Goal: Transaction & Acquisition: Purchase product/service

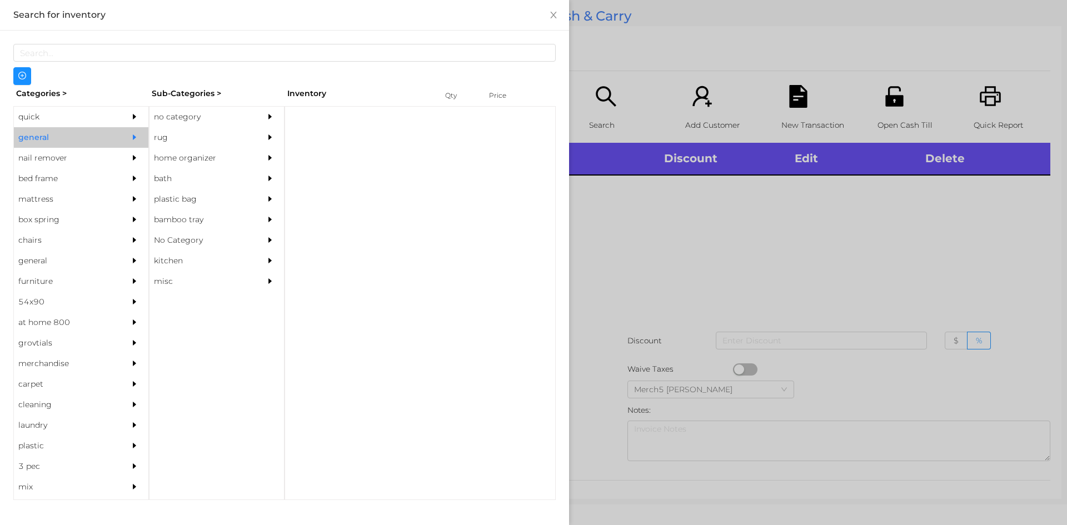
click at [194, 120] on div "no category" at bounding box center [199, 117] width 101 height 21
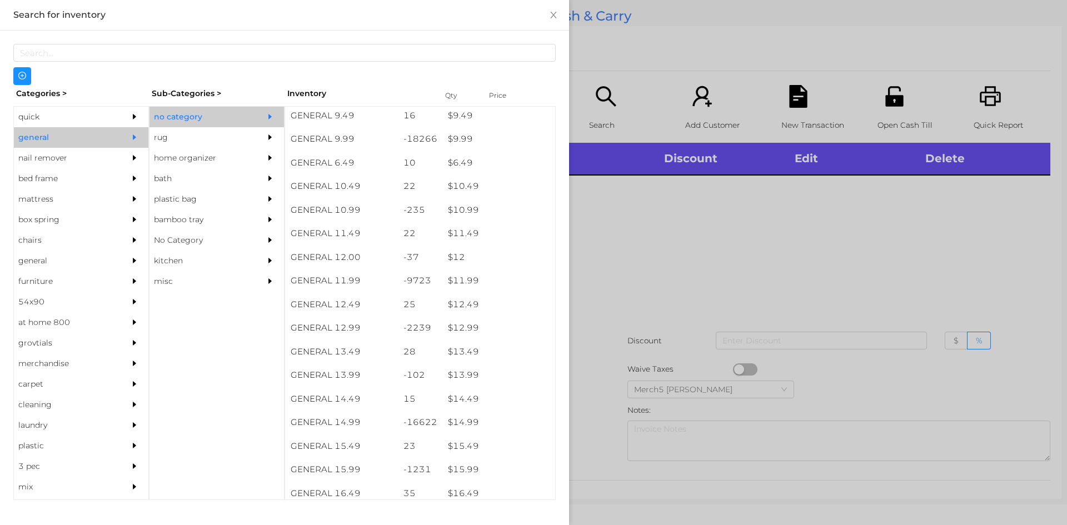
scroll to position [702, 0]
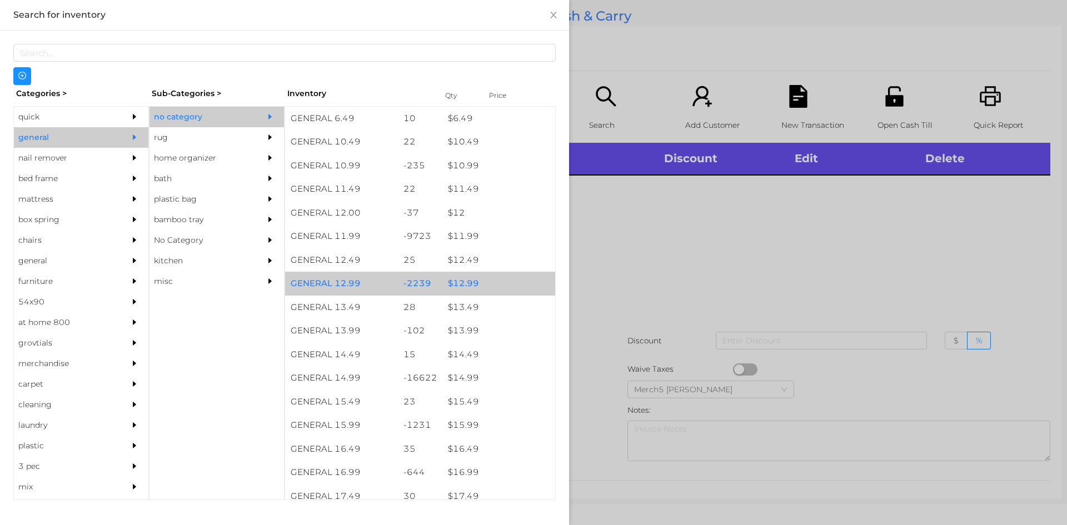
click at [512, 275] on div "$ 12.99" at bounding box center [498, 284] width 113 height 24
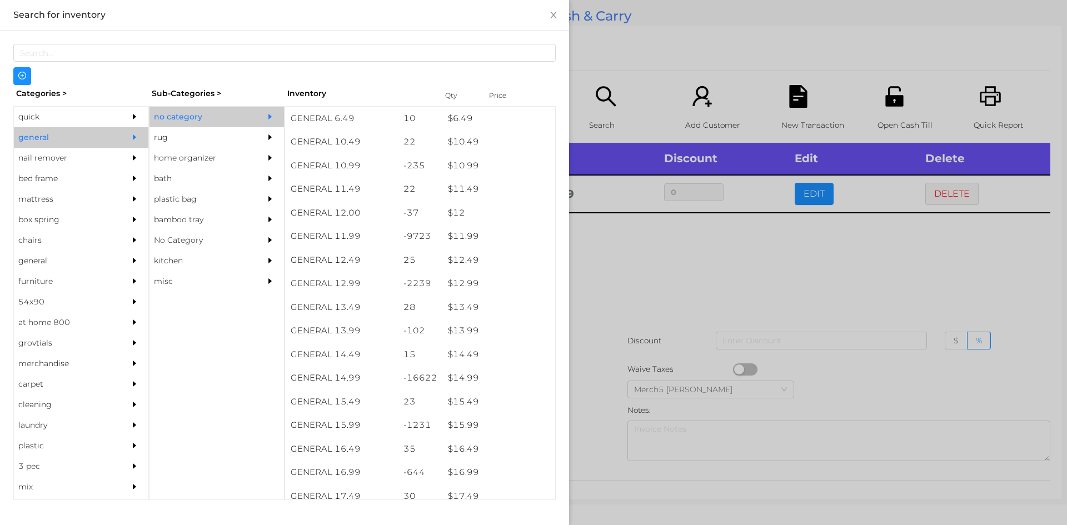
click at [710, 273] on div at bounding box center [533, 262] width 1067 height 525
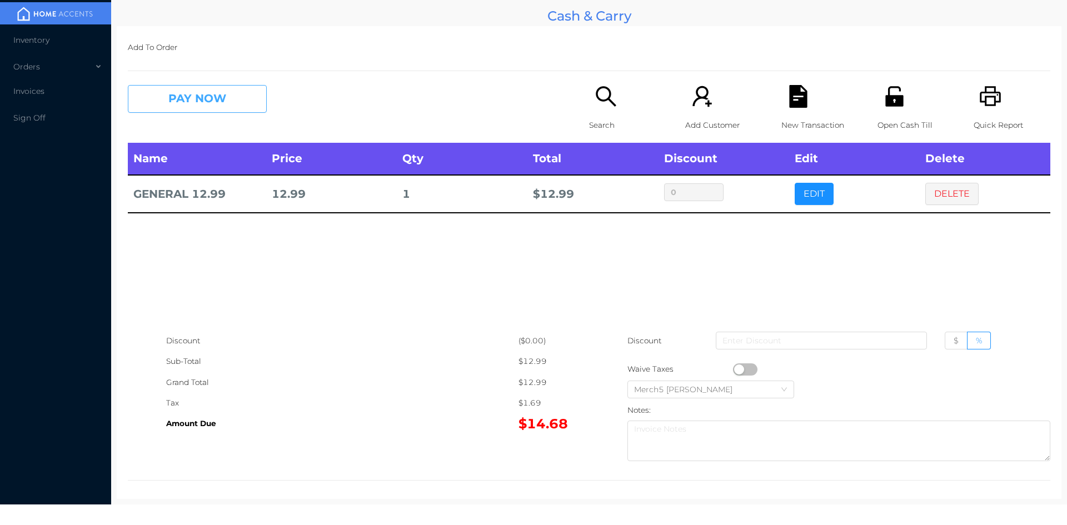
click at [234, 102] on button "PAY NOW" at bounding box center [197, 99] width 139 height 28
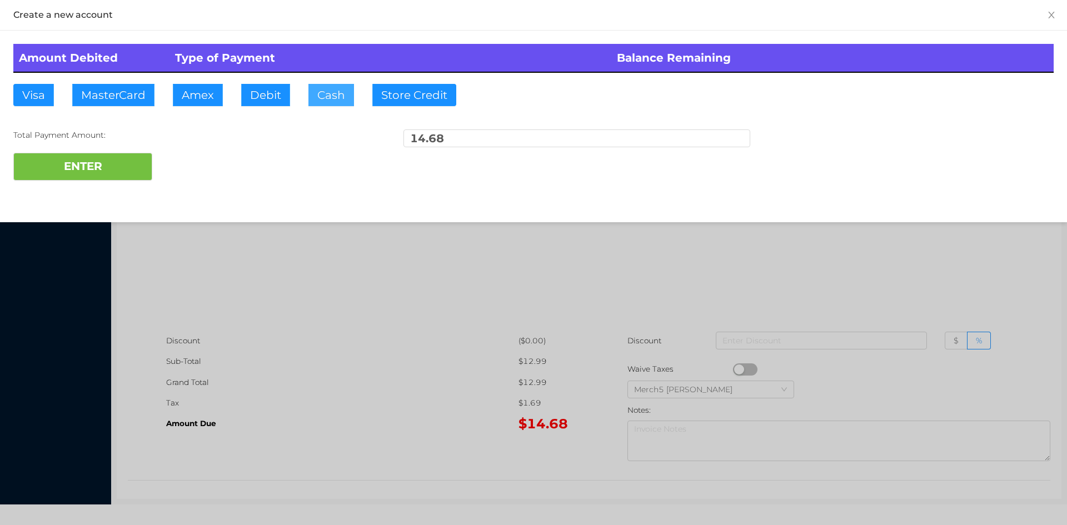
click at [331, 95] on button "Cash" at bounding box center [331, 95] width 46 height 22
type input "15"
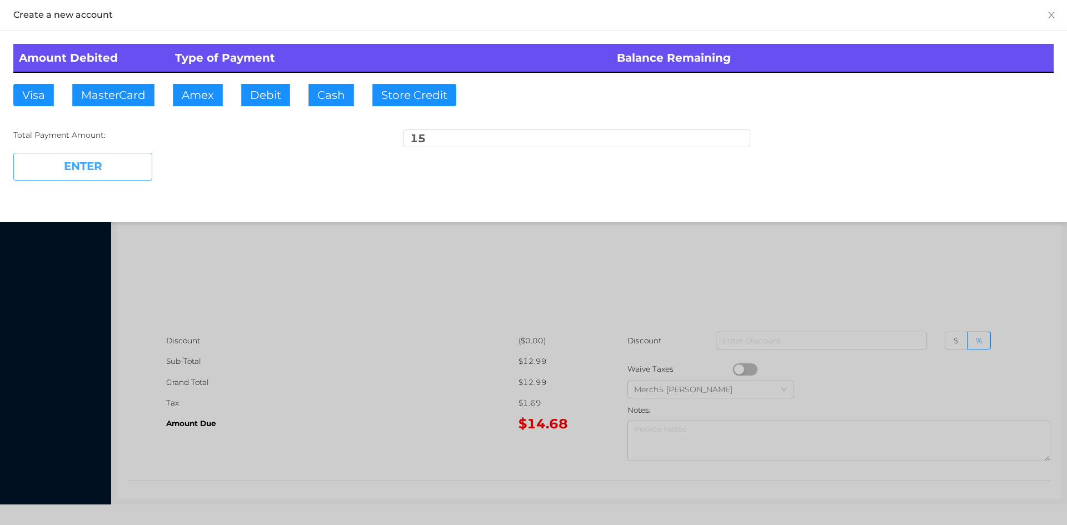
click at [112, 165] on button "ENTER" at bounding box center [82, 167] width 139 height 28
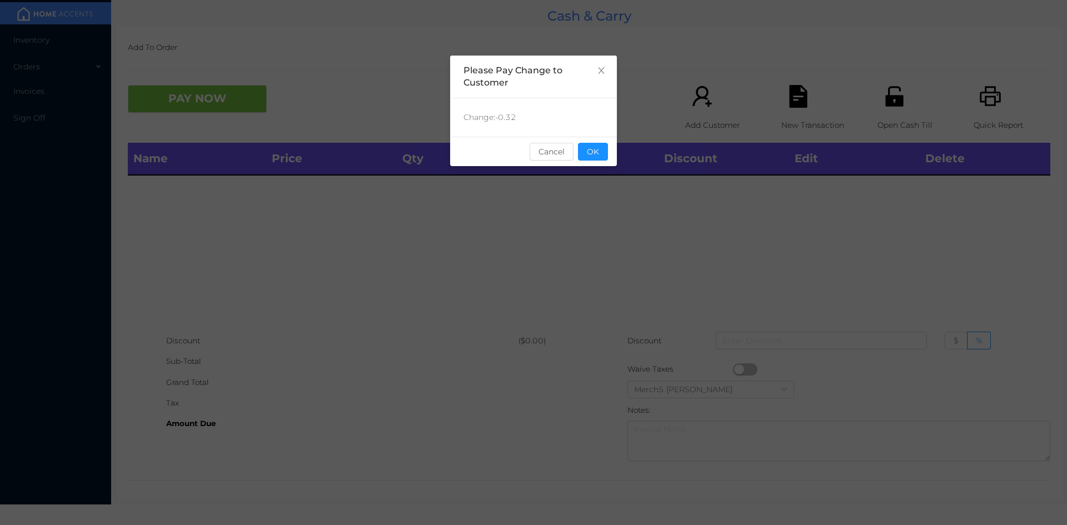
click at [601, 157] on button "OK" at bounding box center [593, 152] width 30 height 18
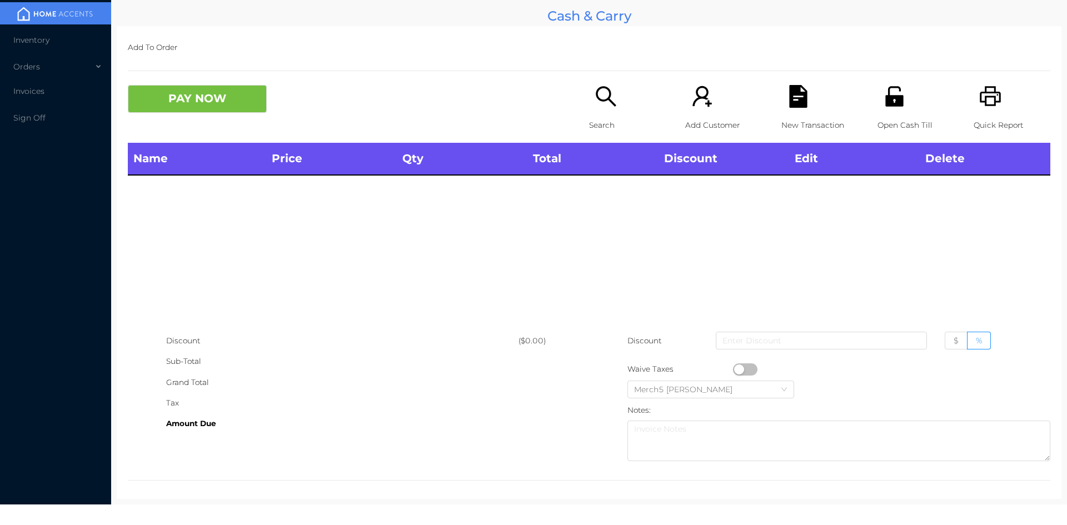
click at [594, 105] on icon "icon: search" at bounding box center [605, 96] width 23 height 23
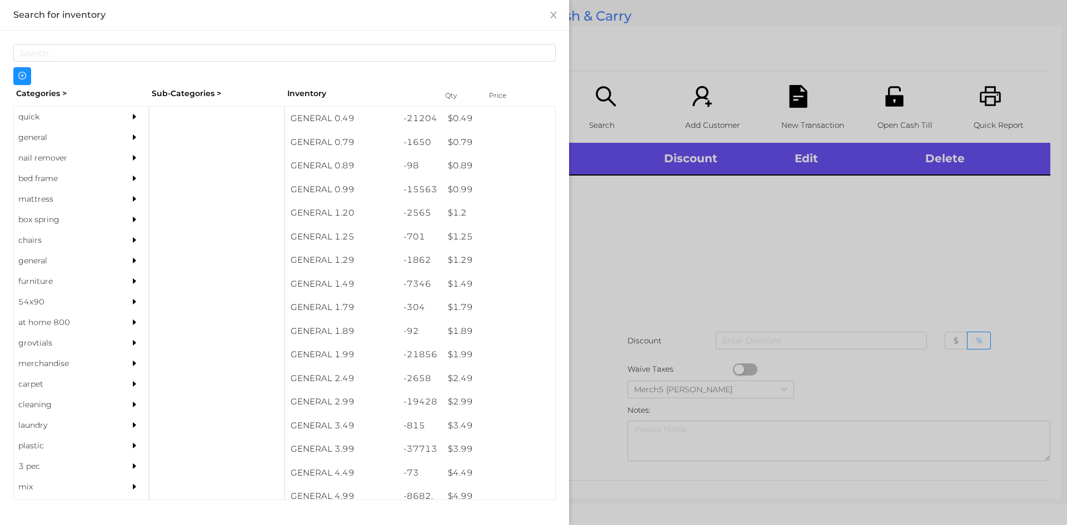
click at [63, 139] on div "general" at bounding box center [64, 137] width 101 height 21
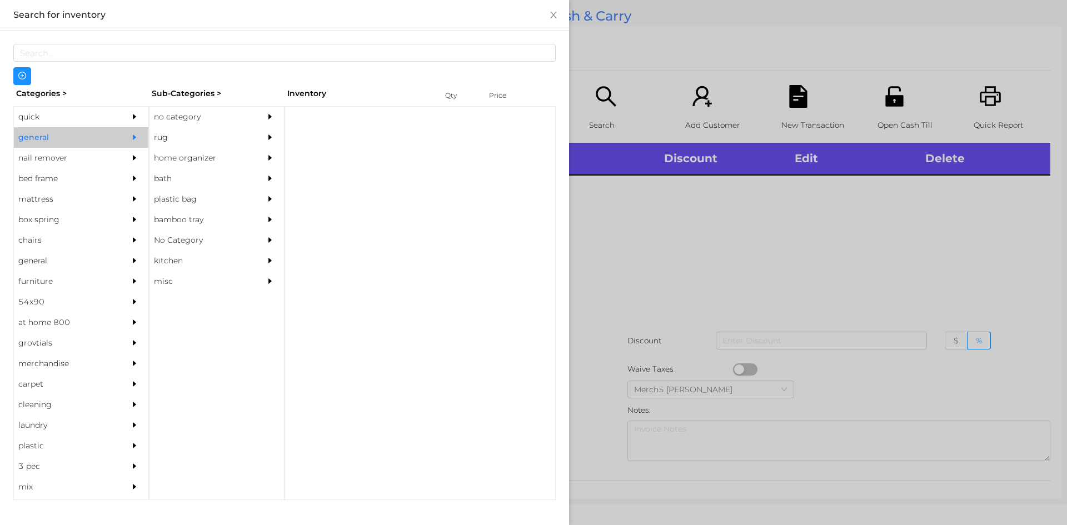
click at [228, 112] on div "no category" at bounding box center [199, 117] width 101 height 21
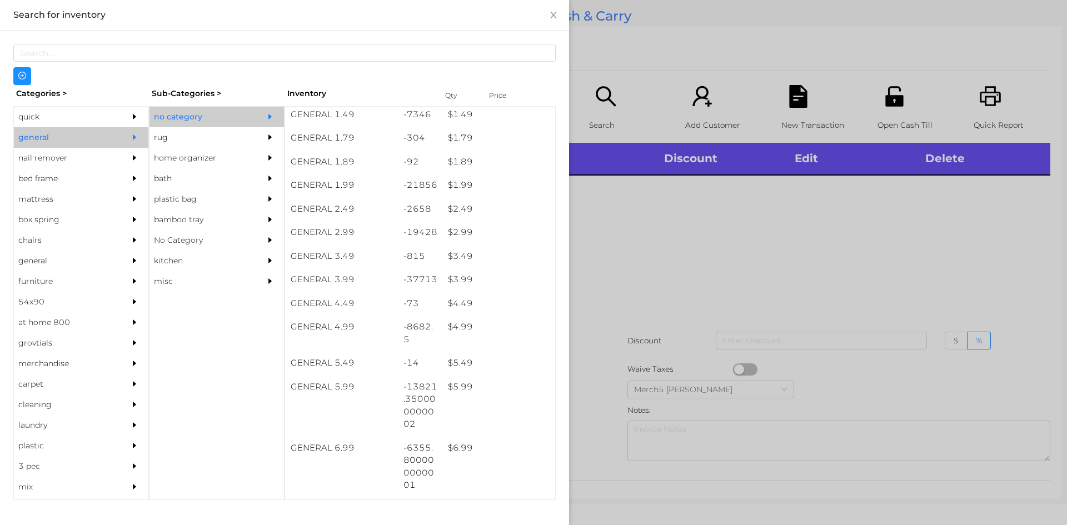
scroll to position [333, 0]
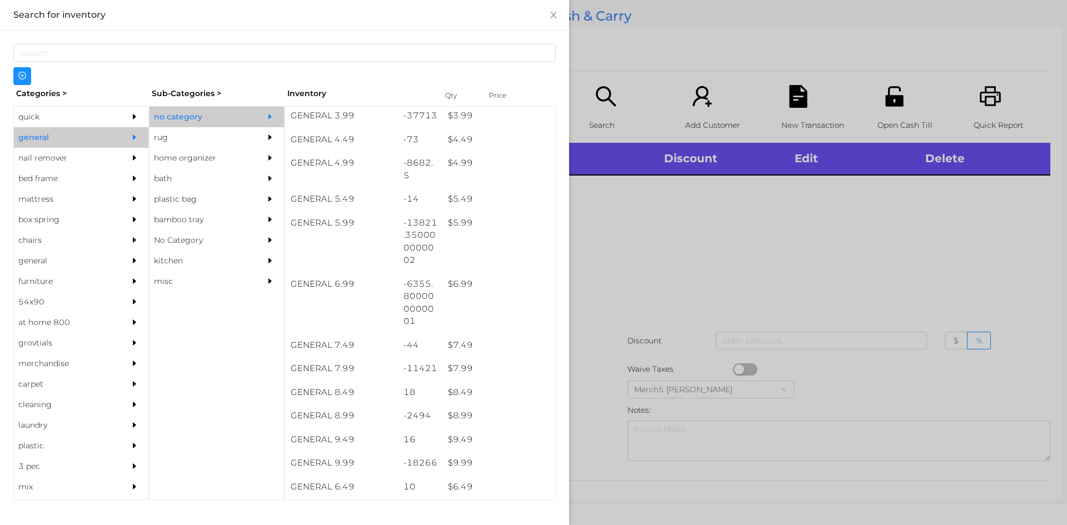
click at [757, 223] on div at bounding box center [533, 262] width 1067 height 525
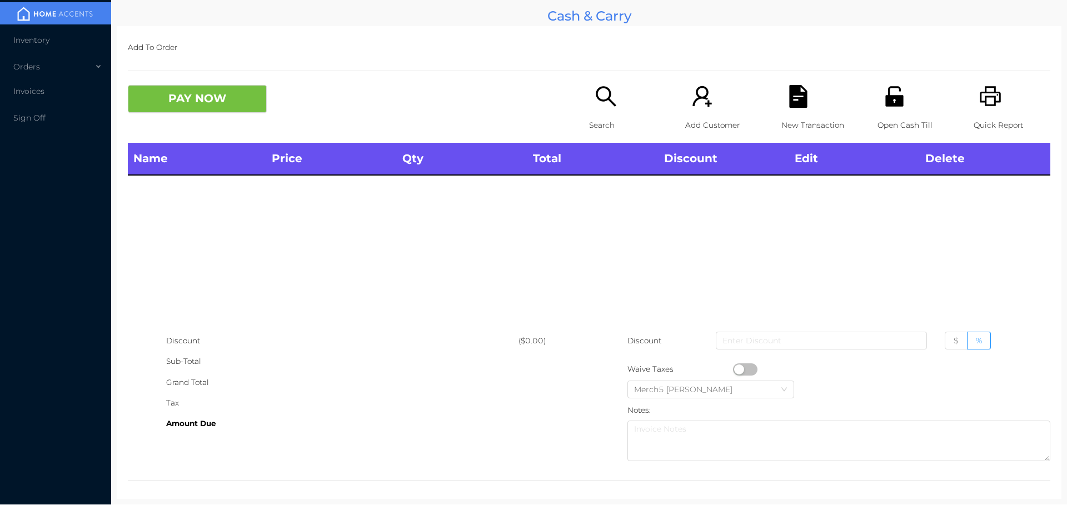
click at [616, 110] on div "Search" at bounding box center [627, 114] width 77 height 58
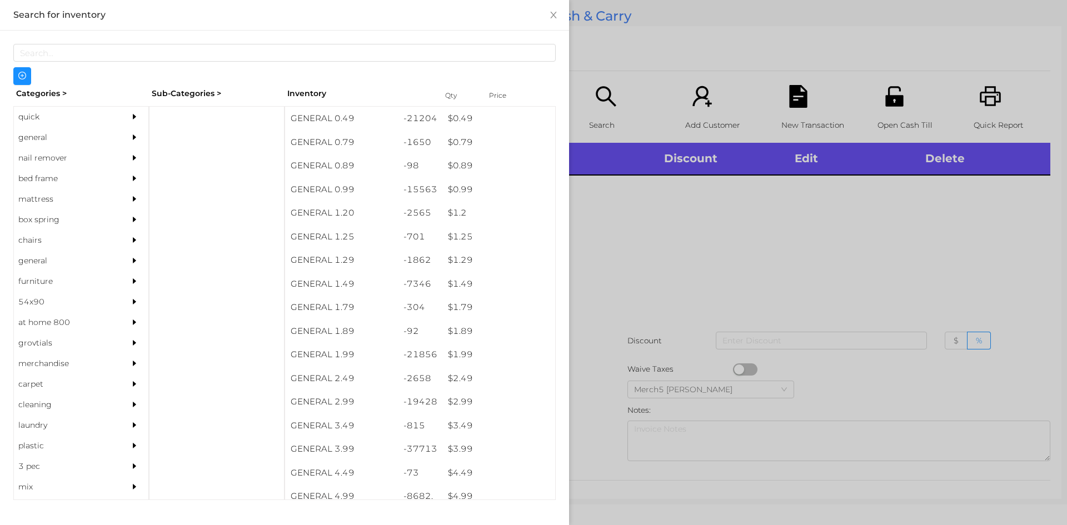
click at [112, 143] on div "general" at bounding box center [81, 137] width 134 height 21
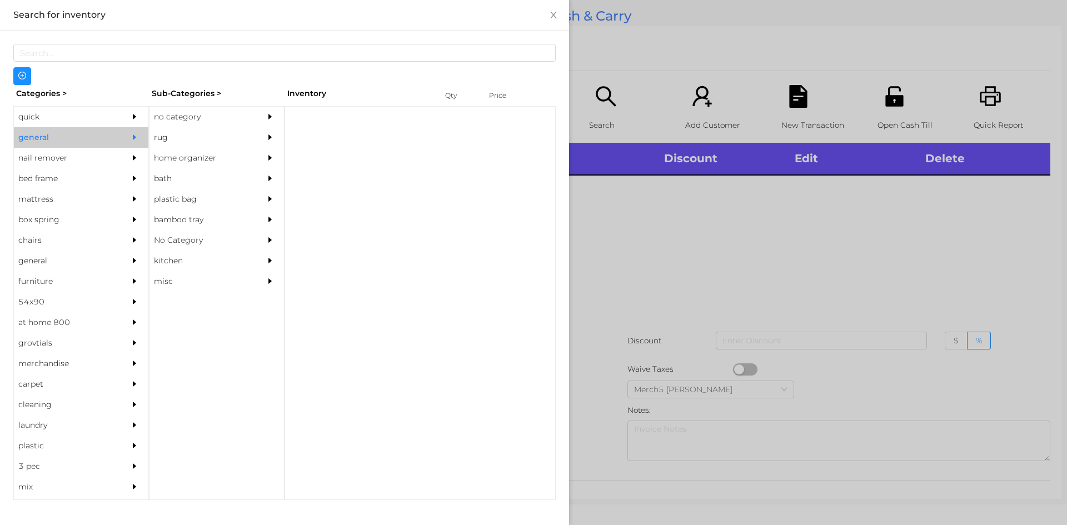
click at [196, 120] on div "no category" at bounding box center [199, 117] width 101 height 21
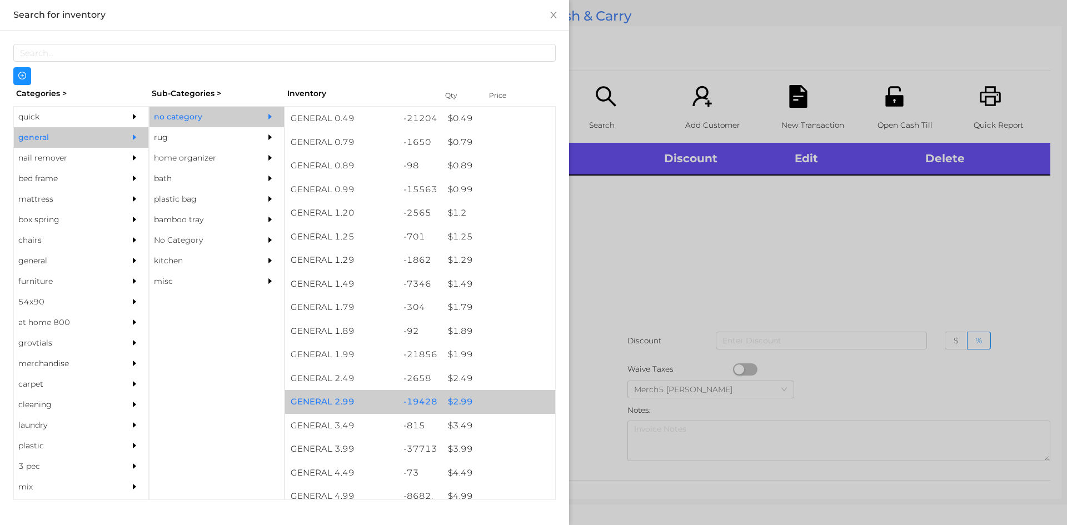
scroll to position [167, 0]
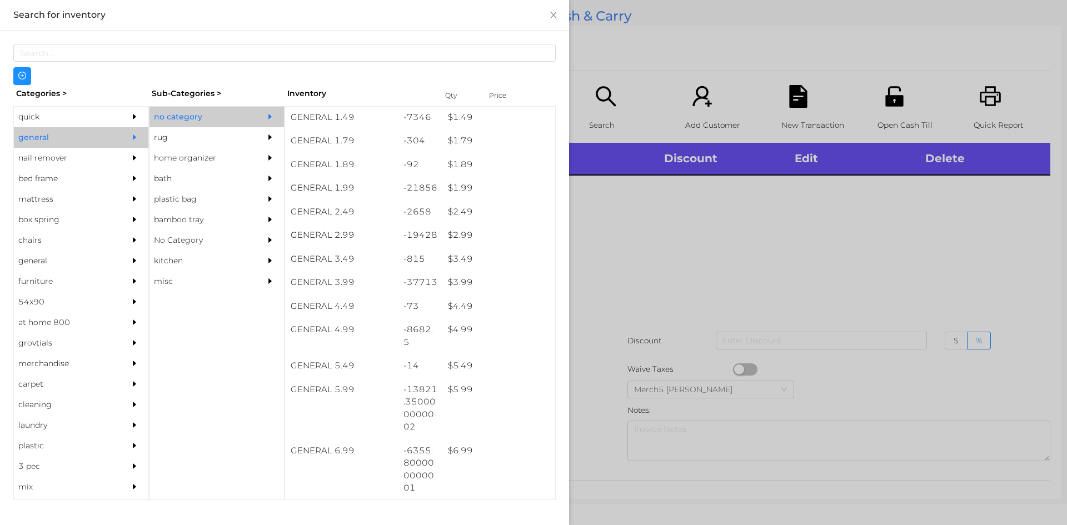
click at [600, 232] on div at bounding box center [533, 262] width 1067 height 525
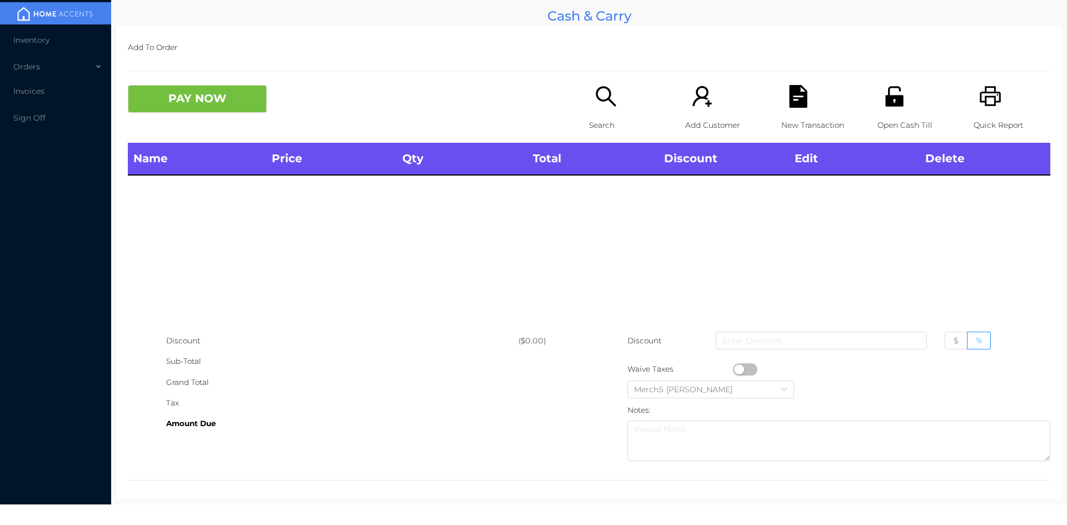
click at [610, 103] on icon "icon: search" at bounding box center [605, 96] width 23 height 23
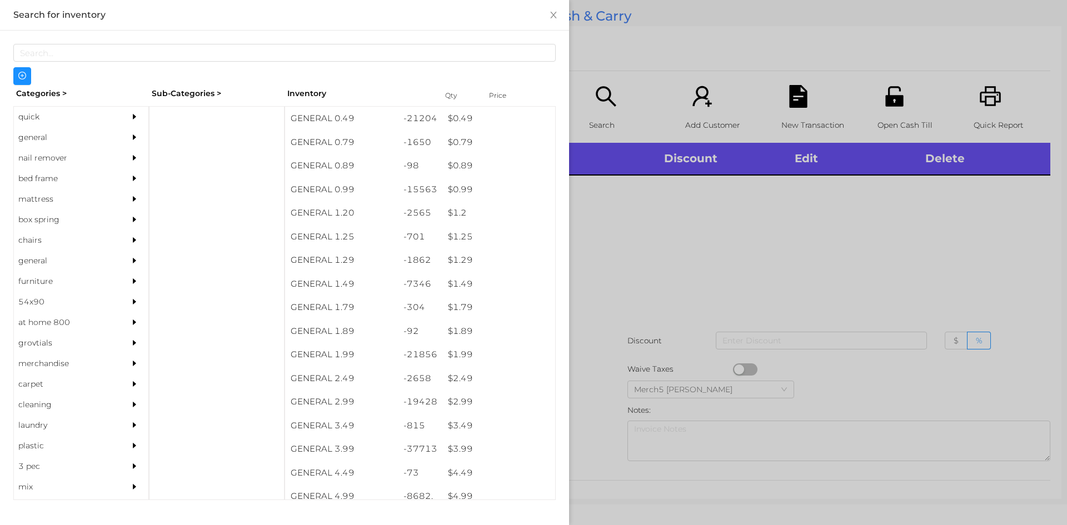
click at [698, 189] on div at bounding box center [533, 262] width 1067 height 525
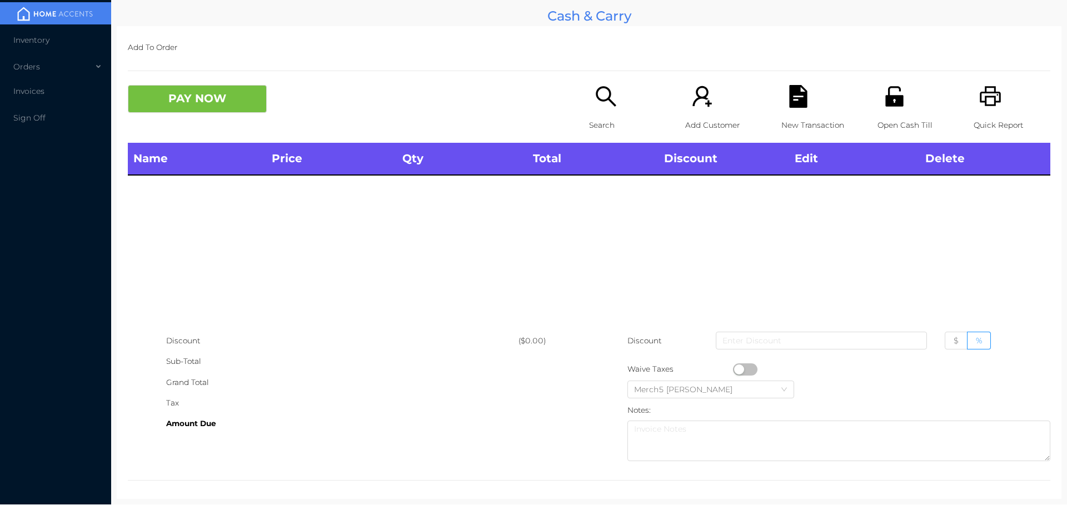
click at [589, 111] on div "Search" at bounding box center [627, 114] width 77 height 58
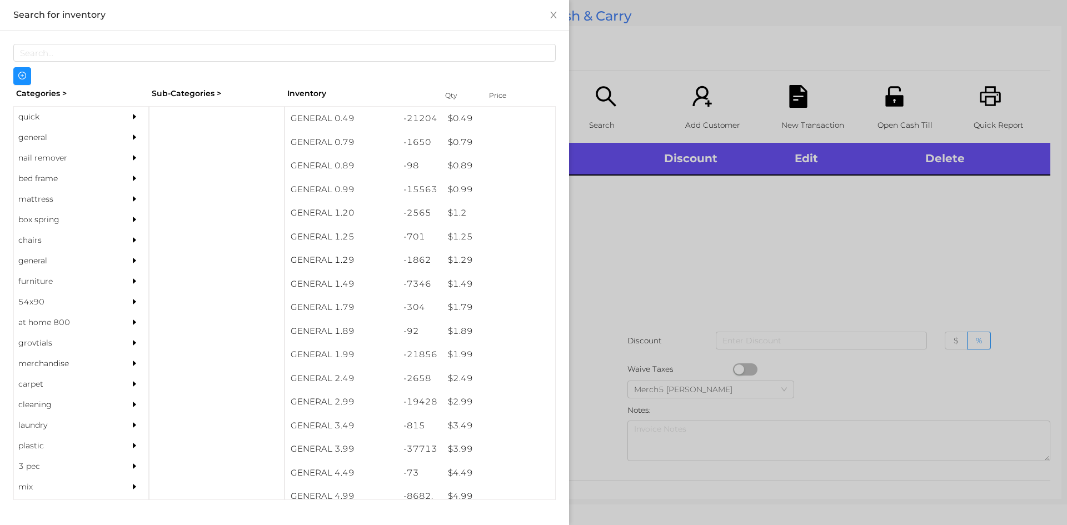
click at [131, 133] on icon "icon: caret-right" at bounding box center [135, 137] width 8 height 8
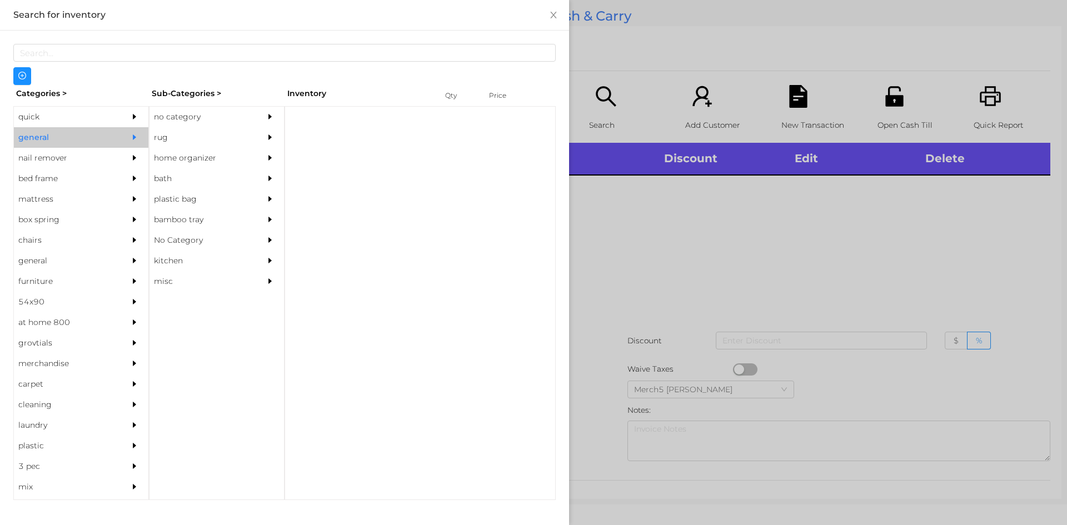
click at [199, 119] on div "no category" at bounding box center [199, 117] width 101 height 21
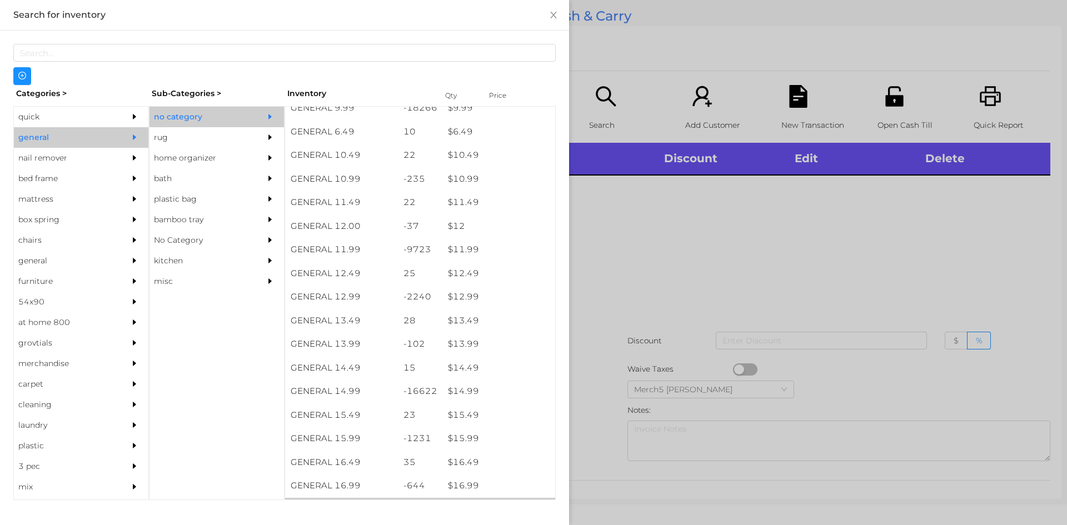
scroll to position [889, 0]
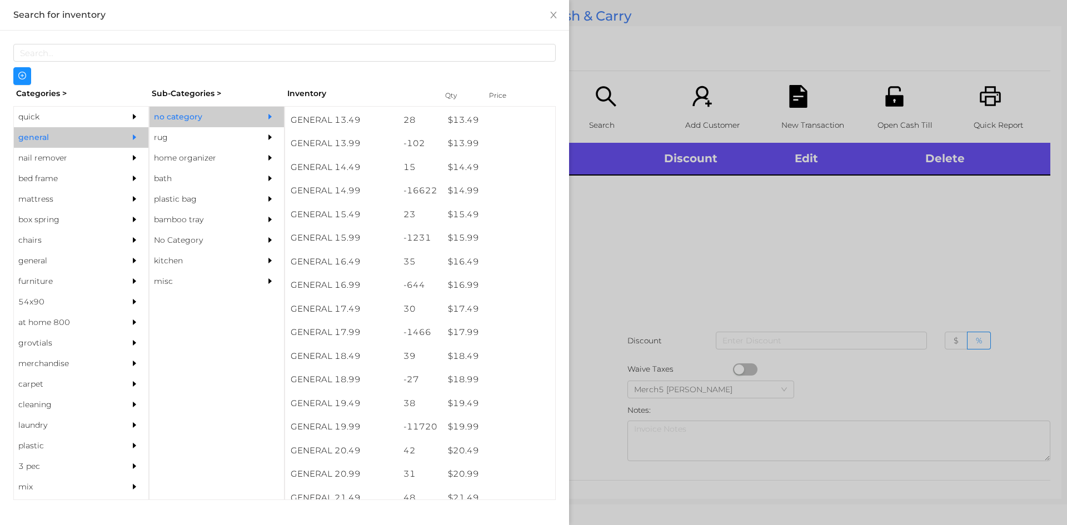
click at [637, 209] on div at bounding box center [533, 262] width 1067 height 525
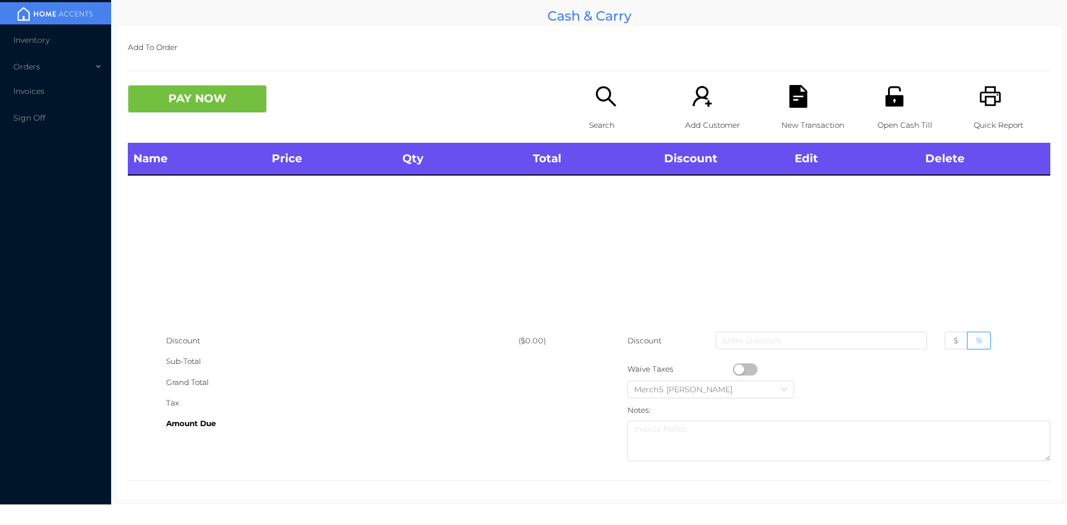
click at [606, 103] on icon "icon: search" at bounding box center [605, 96] width 23 height 23
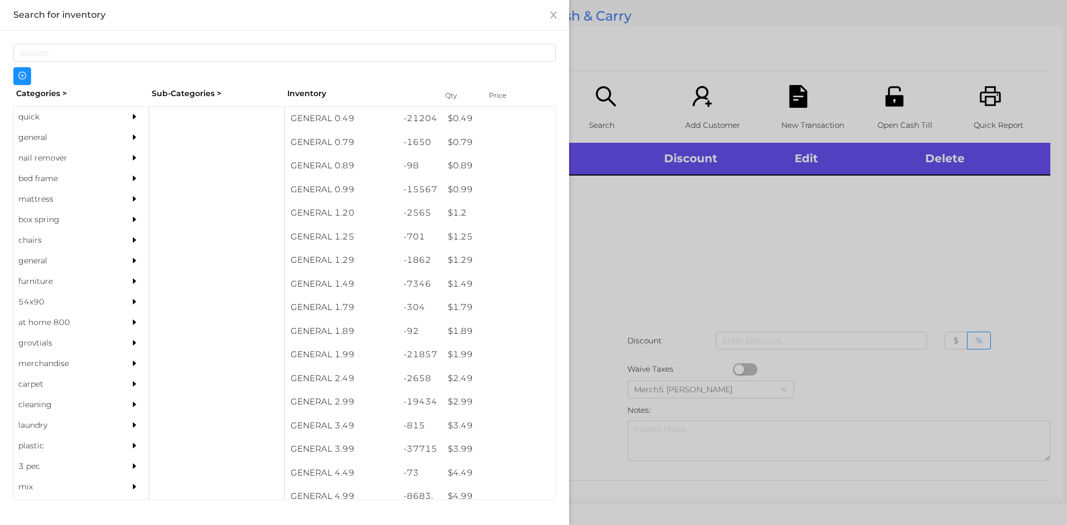
drag, startPoint x: 100, startPoint y: 136, endPoint x: 140, endPoint y: 138, distance: 40.1
click at [102, 137] on div "general" at bounding box center [64, 137] width 101 height 21
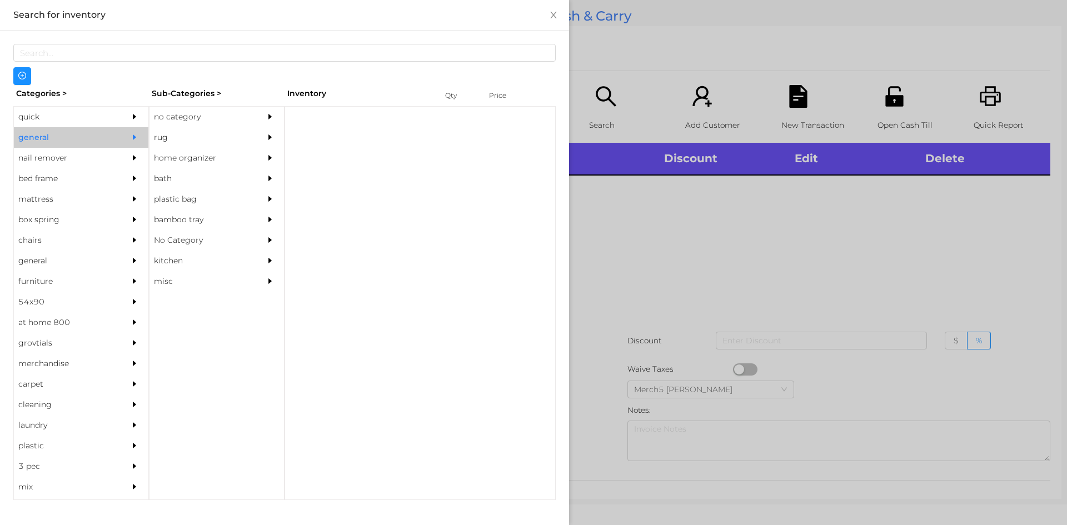
click at [199, 117] on div "no category" at bounding box center [199, 117] width 101 height 21
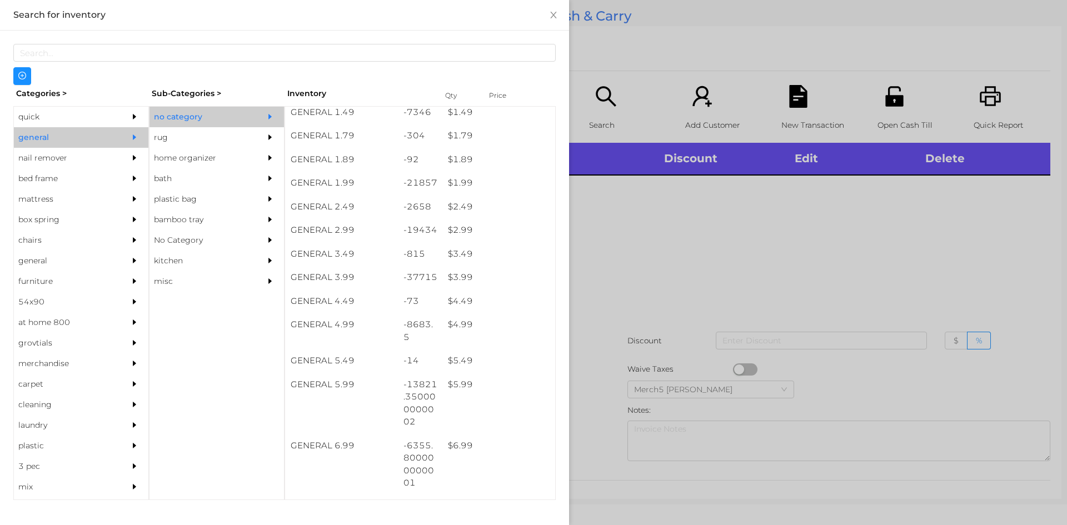
scroll to position [389, 0]
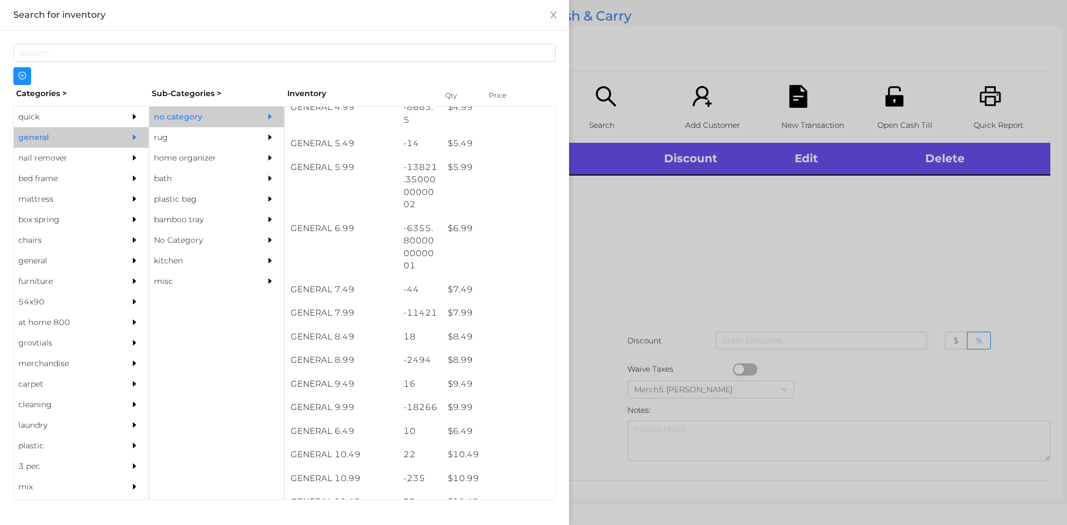
click at [626, 247] on div at bounding box center [533, 262] width 1067 height 525
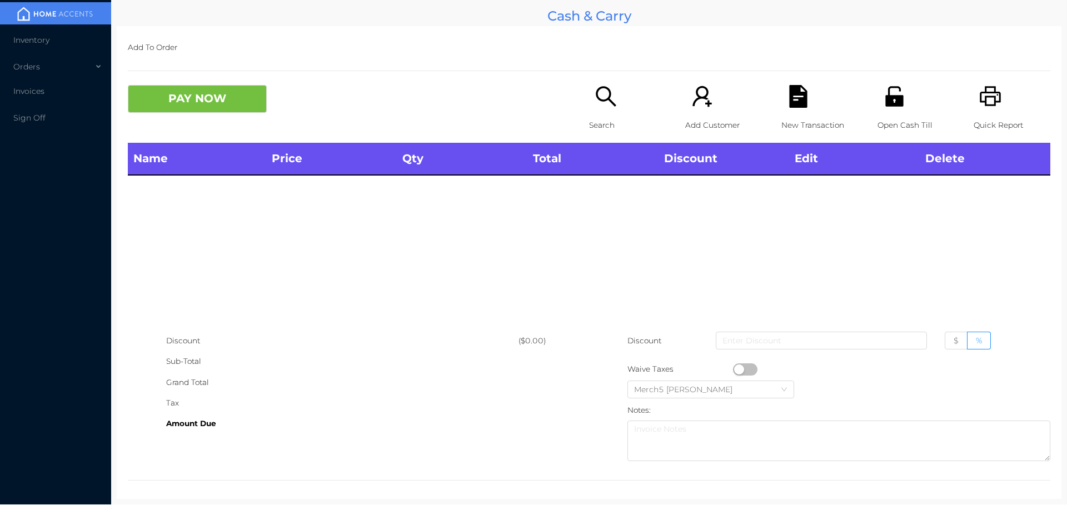
click at [609, 108] on div "Search" at bounding box center [627, 114] width 77 height 58
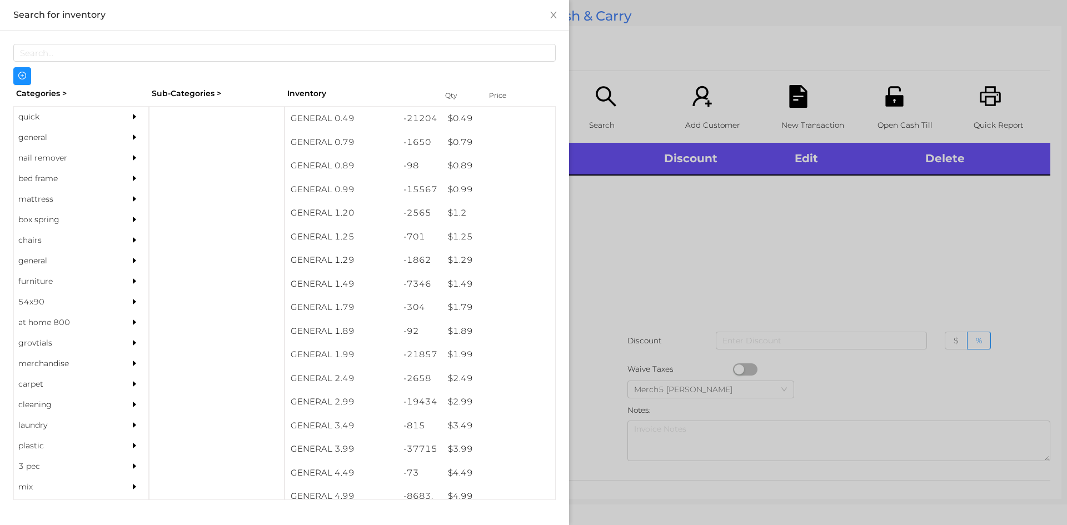
click at [126, 127] on div at bounding box center [137, 137] width 22 height 21
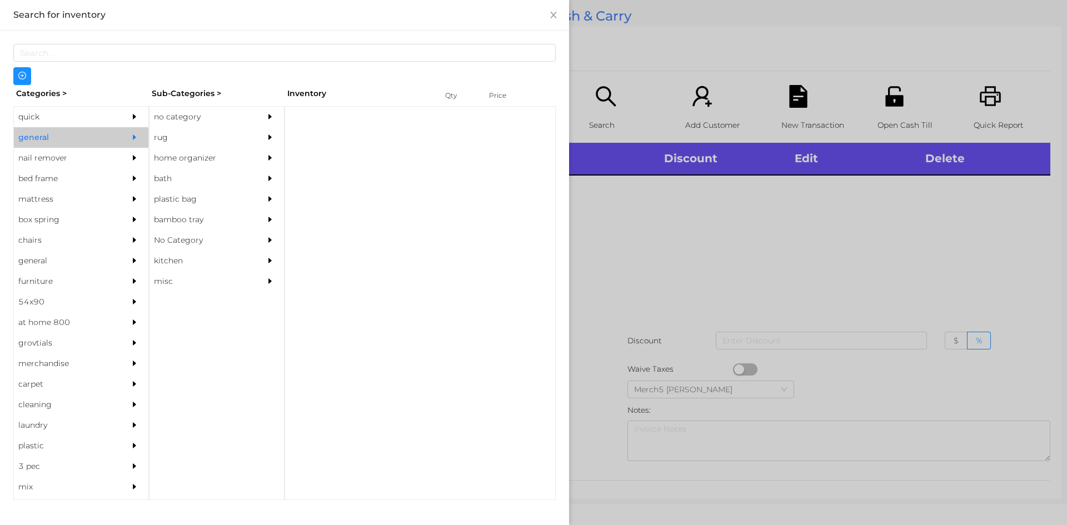
drag, startPoint x: 241, startPoint y: 113, endPoint x: 377, endPoint y: 166, distance: 146.2
click at [241, 112] on div "no category" at bounding box center [199, 117] width 101 height 21
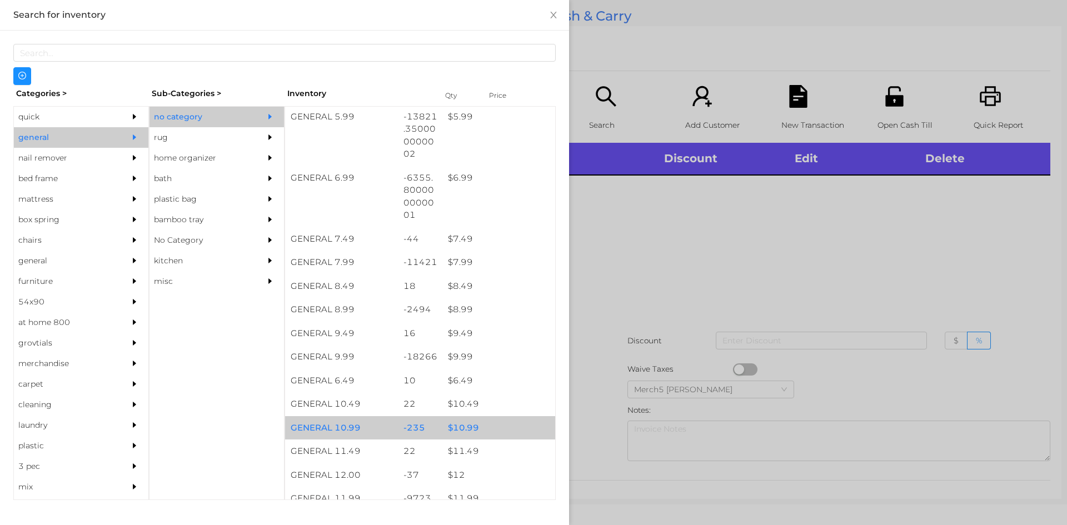
scroll to position [444, 0]
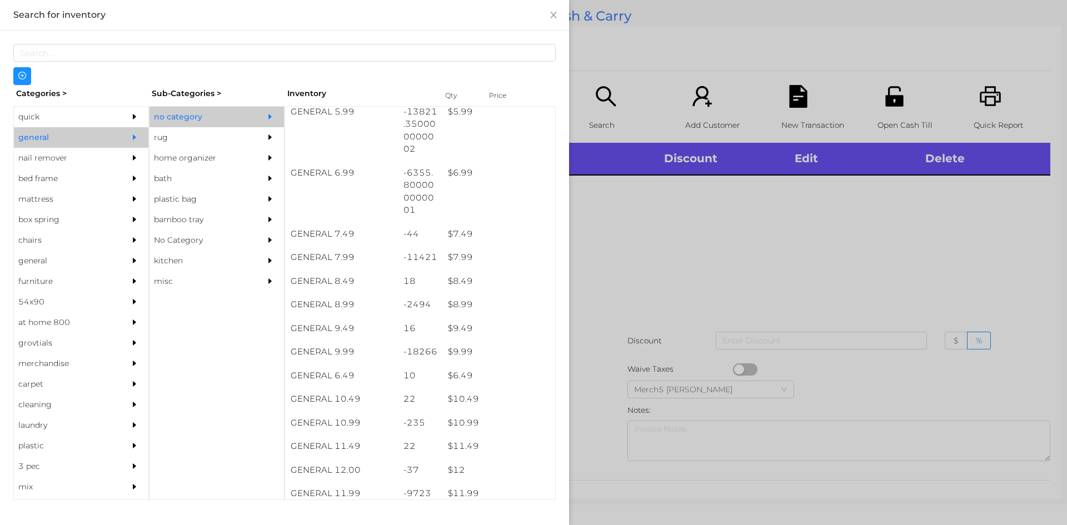
click at [728, 258] on div at bounding box center [533, 262] width 1067 height 525
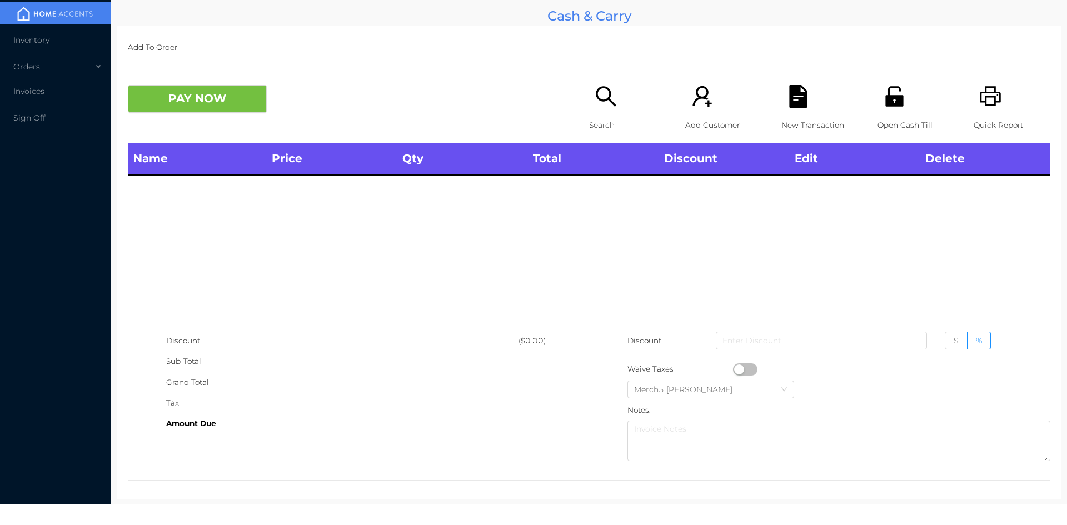
click at [979, 100] on icon "icon: printer" at bounding box center [990, 96] width 23 height 23
click at [981, 102] on icon "icon: printer" at bounding box center [990, 96] width 23 height 23
